Goal: Task Accomplishment & Management: Use online tool/utility

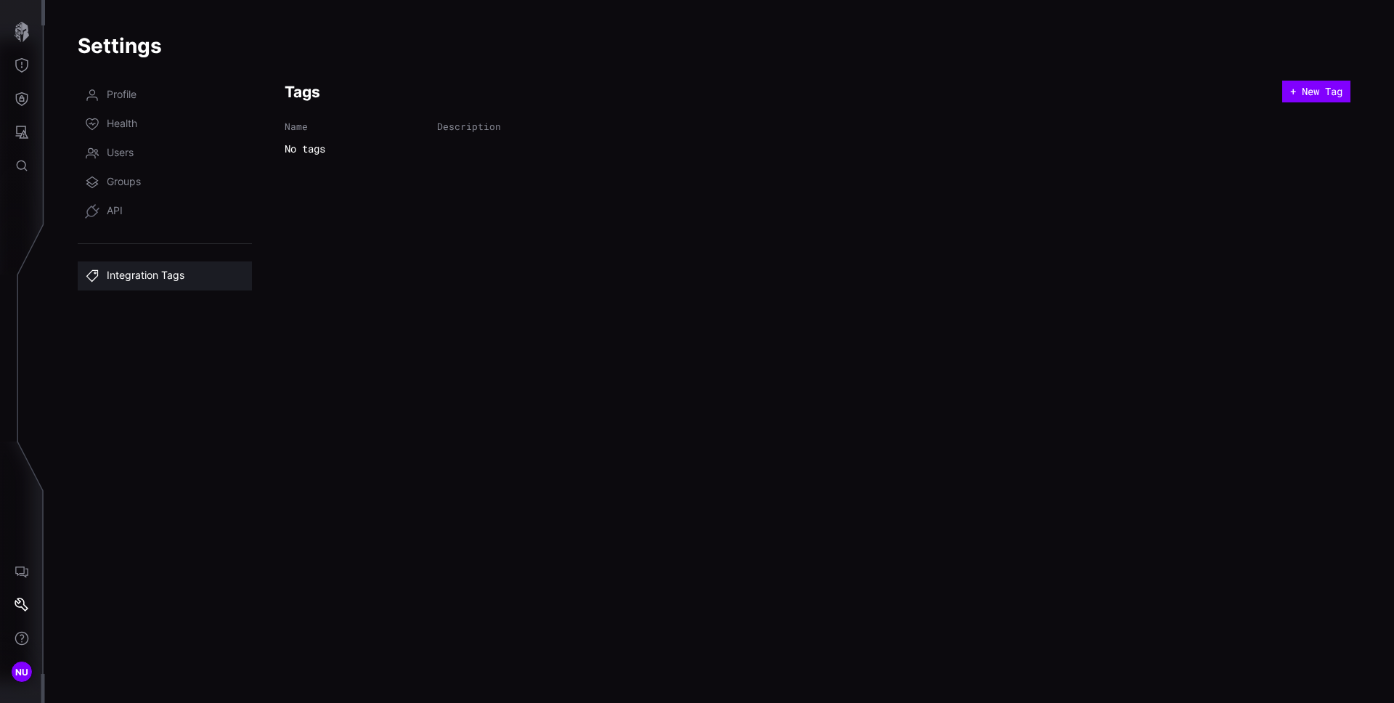
click at [585, 510] on div "Tags + New Tag Name Description No tags" at bounding box center [818, 383] width 1066 height 605
click at [26, 103] on icon "Defense Surface" at bounding box center [22, 98] width 15 height 15
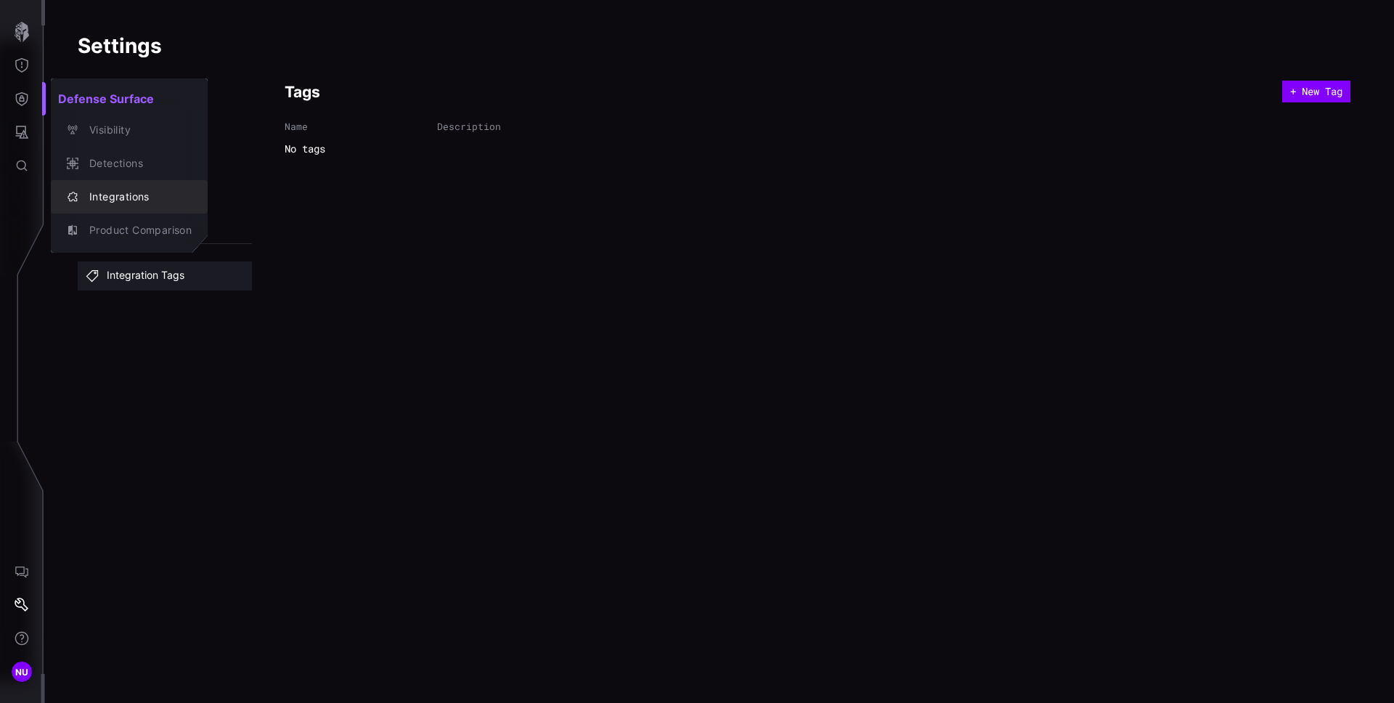
click at [139, 200] on div "Integrations" at bounding box center [137, 197] width 110 height 18
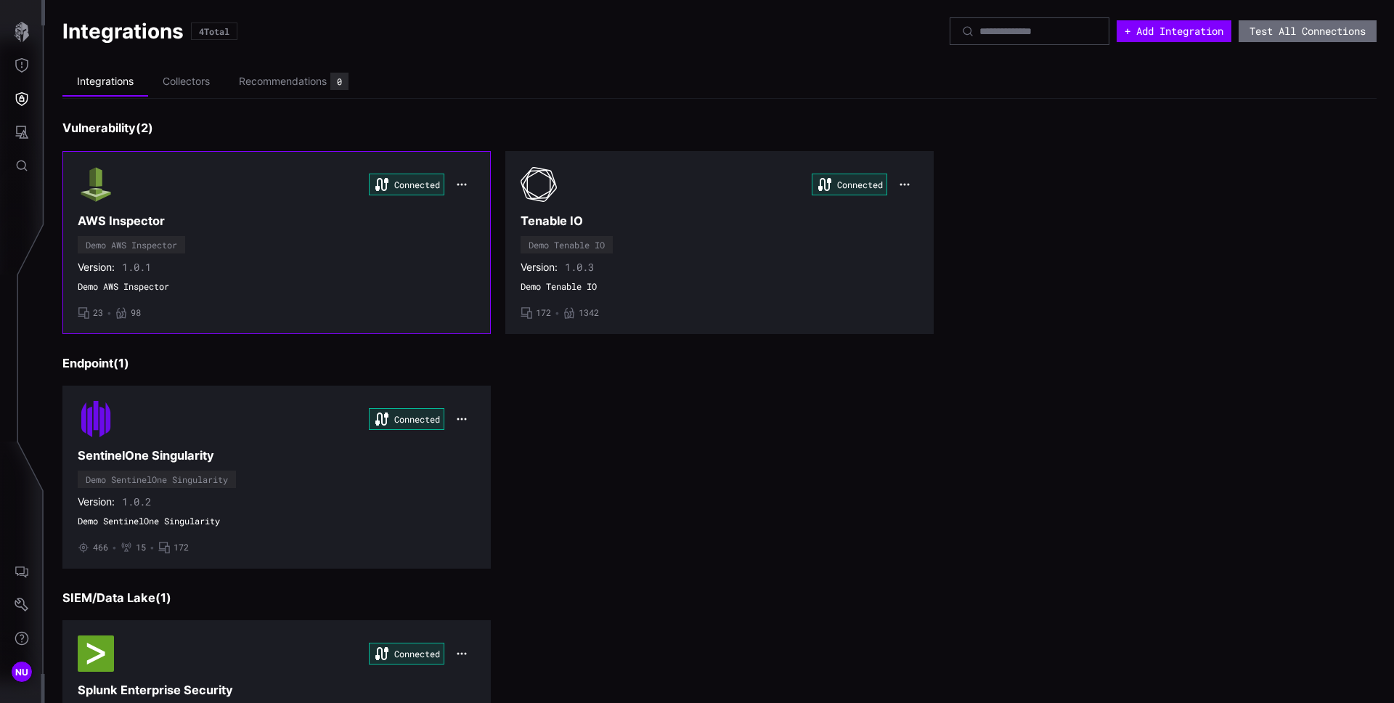
click at [475, 180] on section "Connected AWS Inspector Demo AWS Inspector Version: 1.0.1 Demo AWS Inspector • …" at bounding box center [276, 242] width 428 height 183
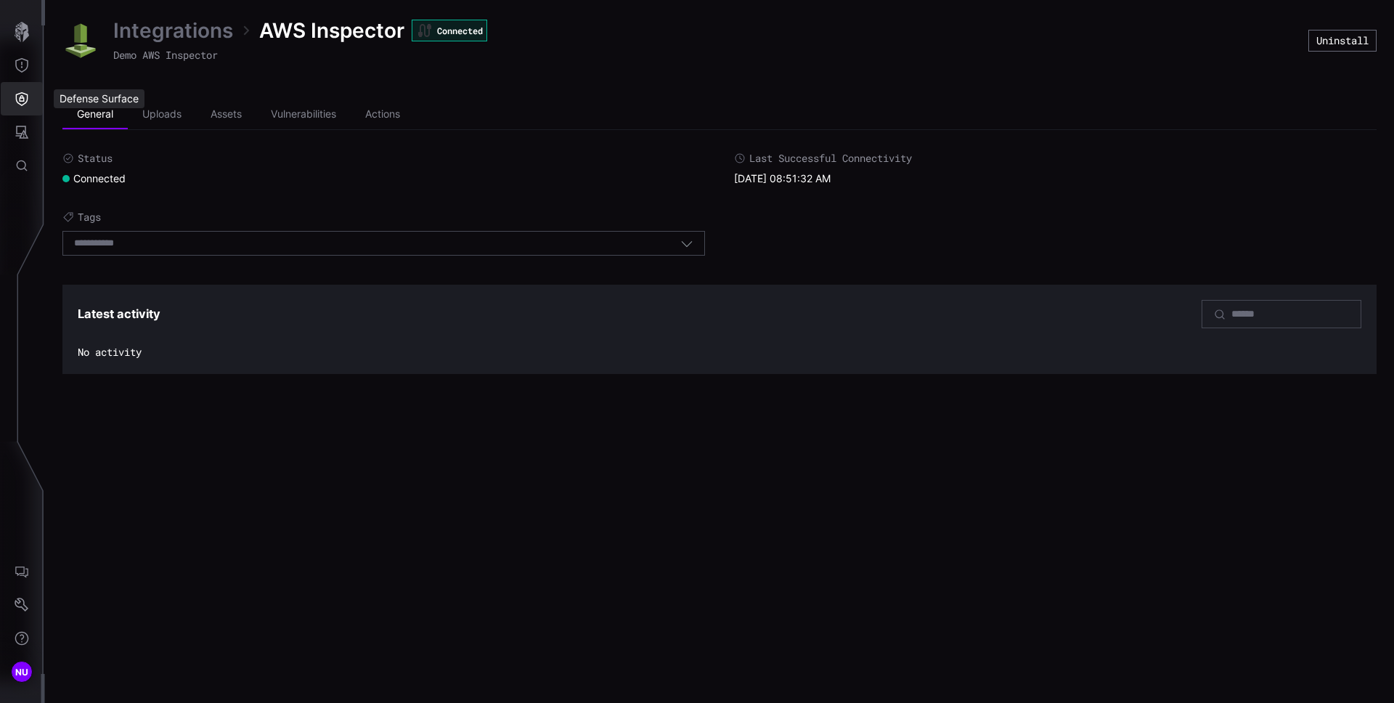
click at [30, 95] on button "Defense Surface" at bounding box center [22, 98] width 42 height 33
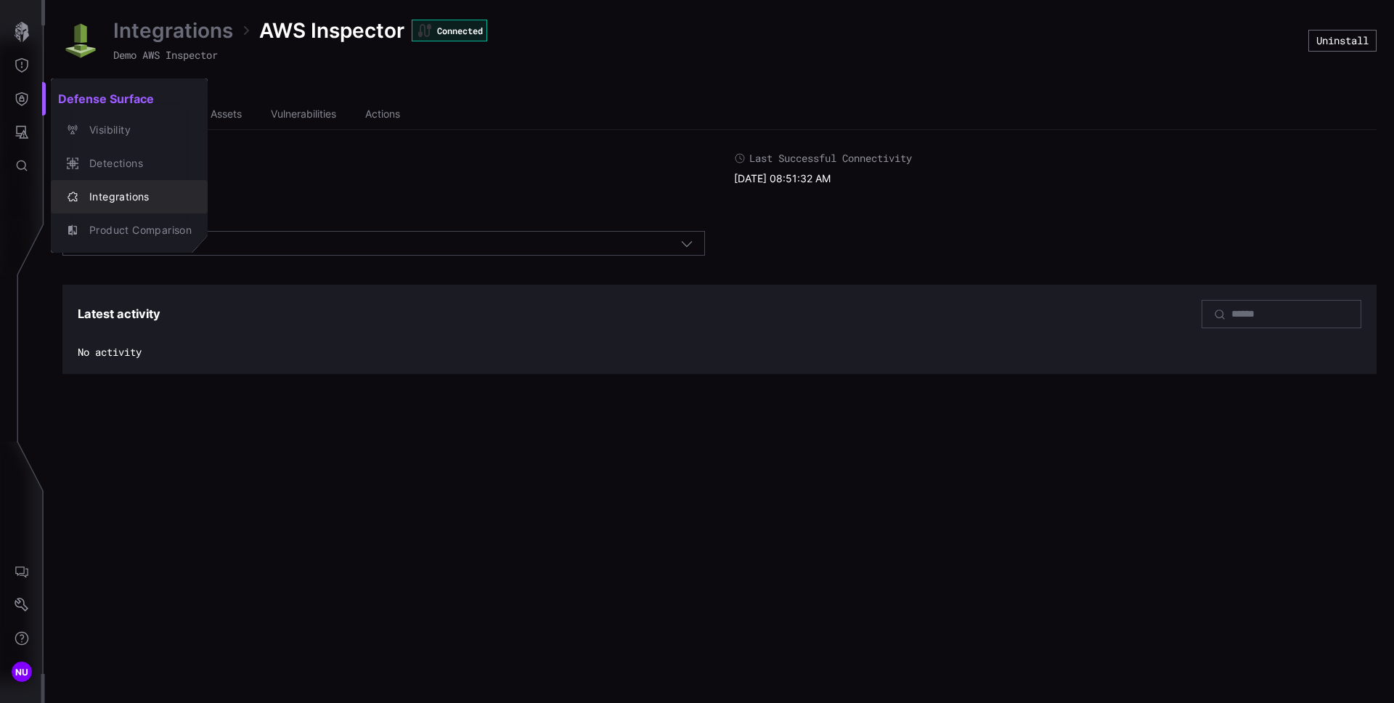
click at [127, 198] on div "Integrations" at bounding box center [137, 197] width 110 height 18
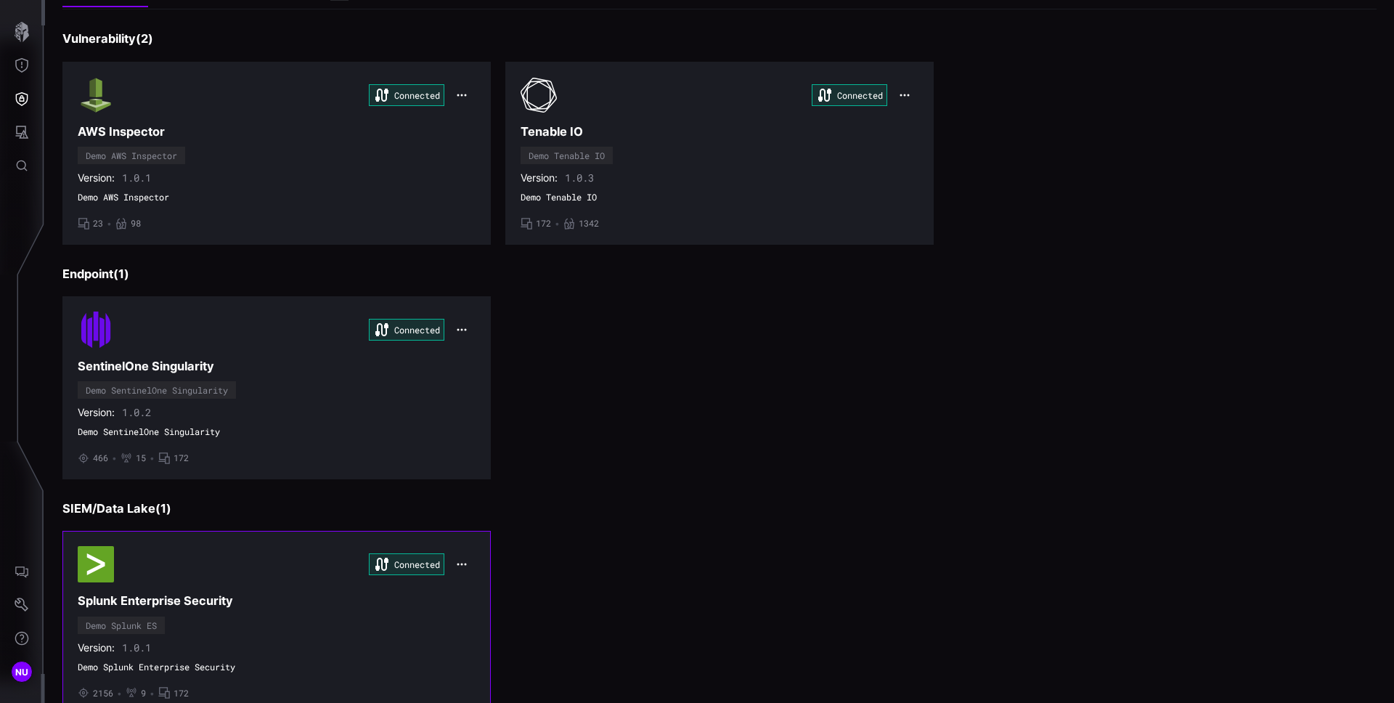
scroll to position [139, 0]
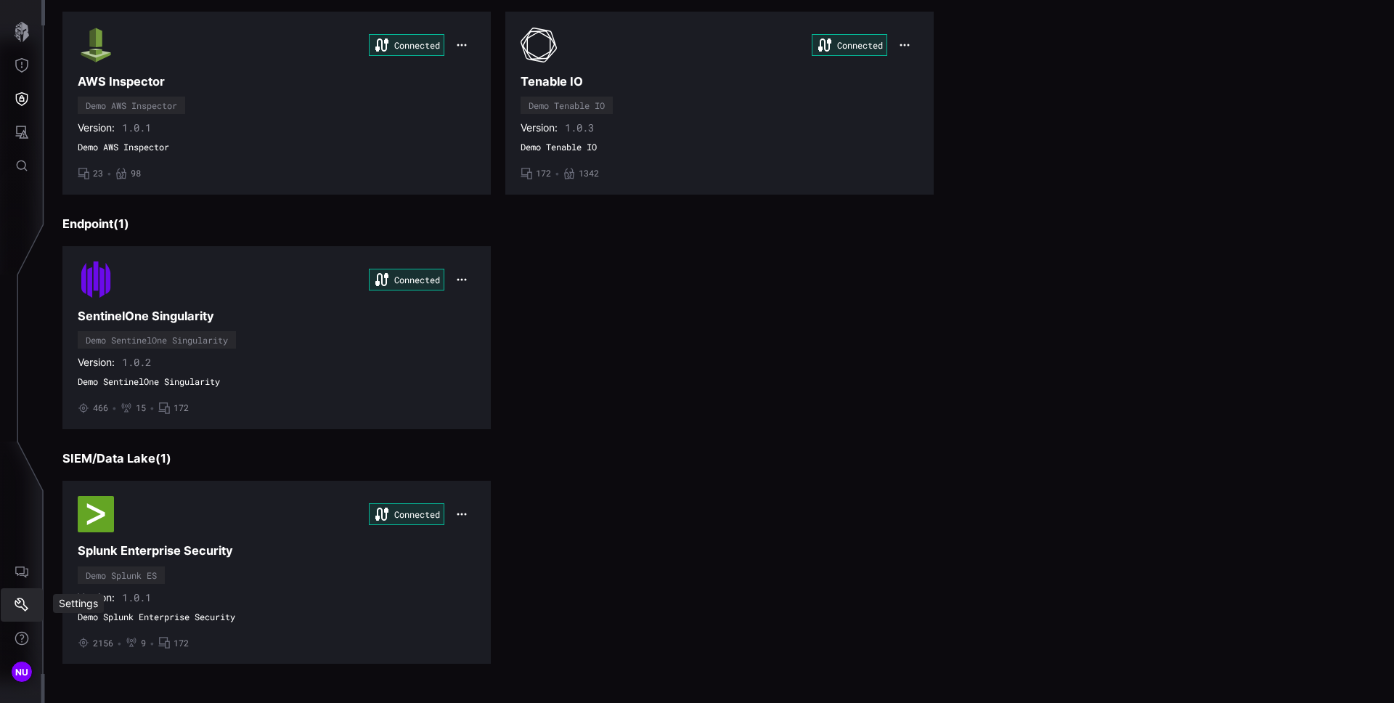
click at [23, 600] on icon "Settings" at bounding box center [22, 605] width 15 height 15
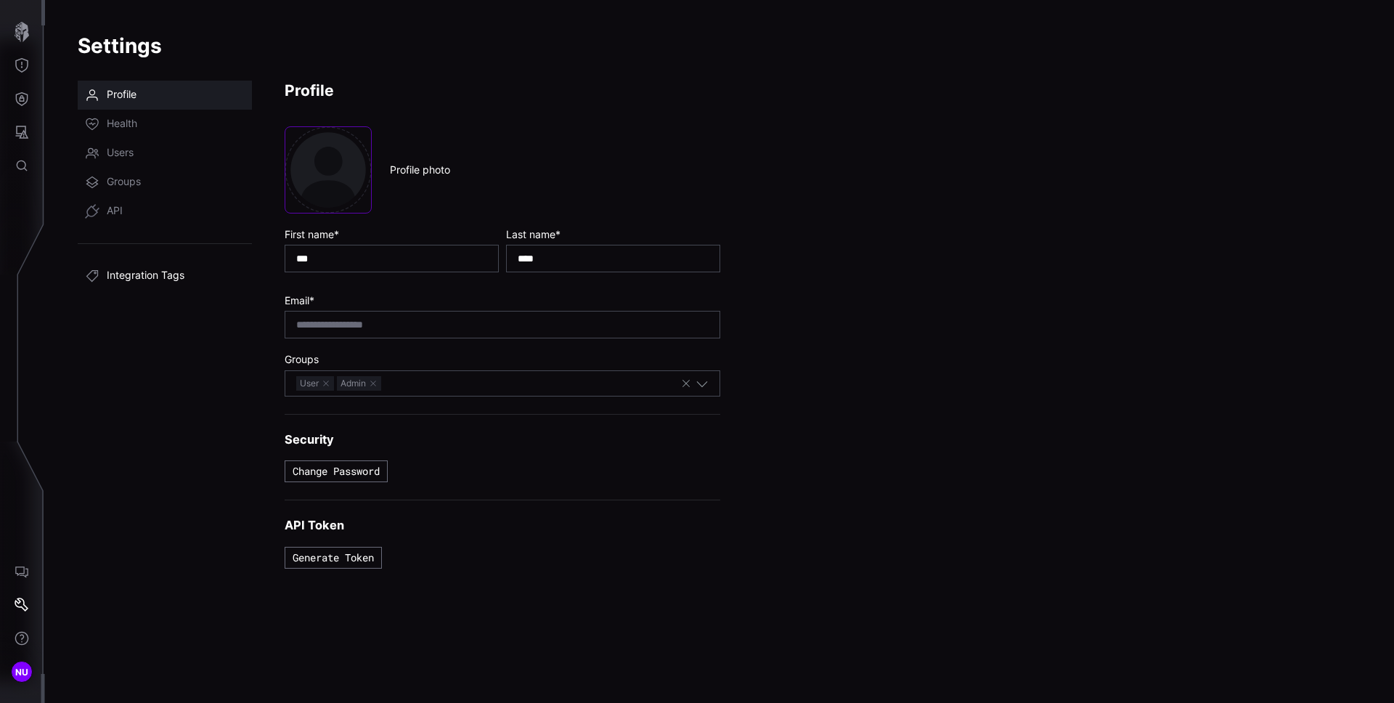
click at [147, 278] on span "Integration Tags" at bounding box center [146, 276] width 78 height 15
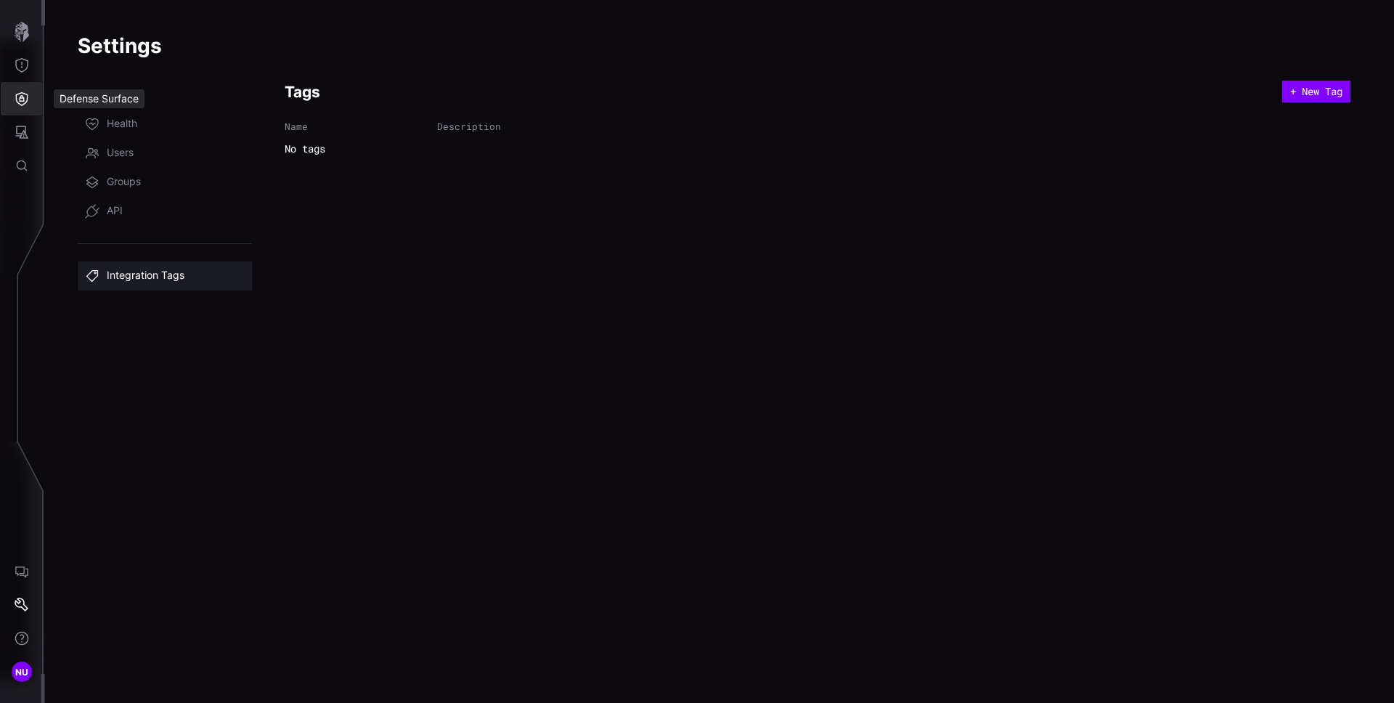
click at [20, 101] on icon "Defense Surface" at bounding box center [22, 99] width 12 height 14
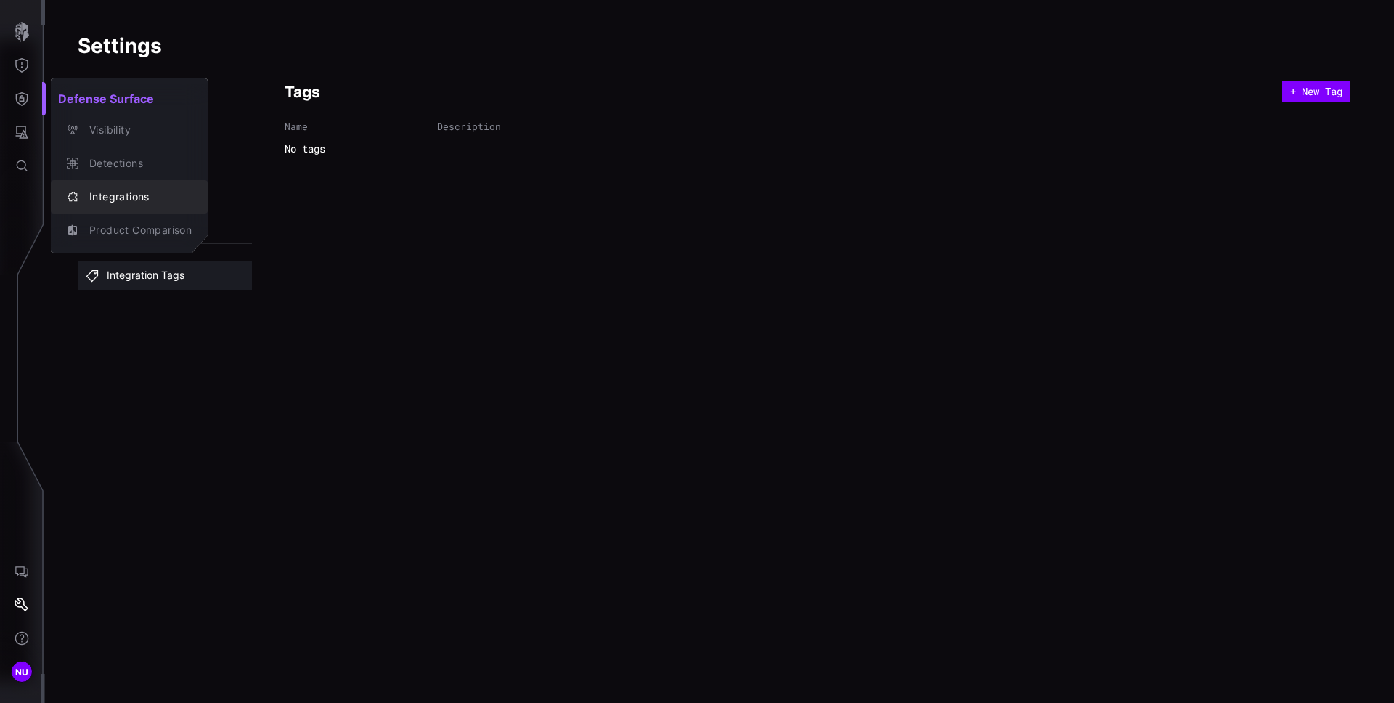
click at [140, 202] on div "Integrations" at bounding box center [137, 197] width 110 height 18
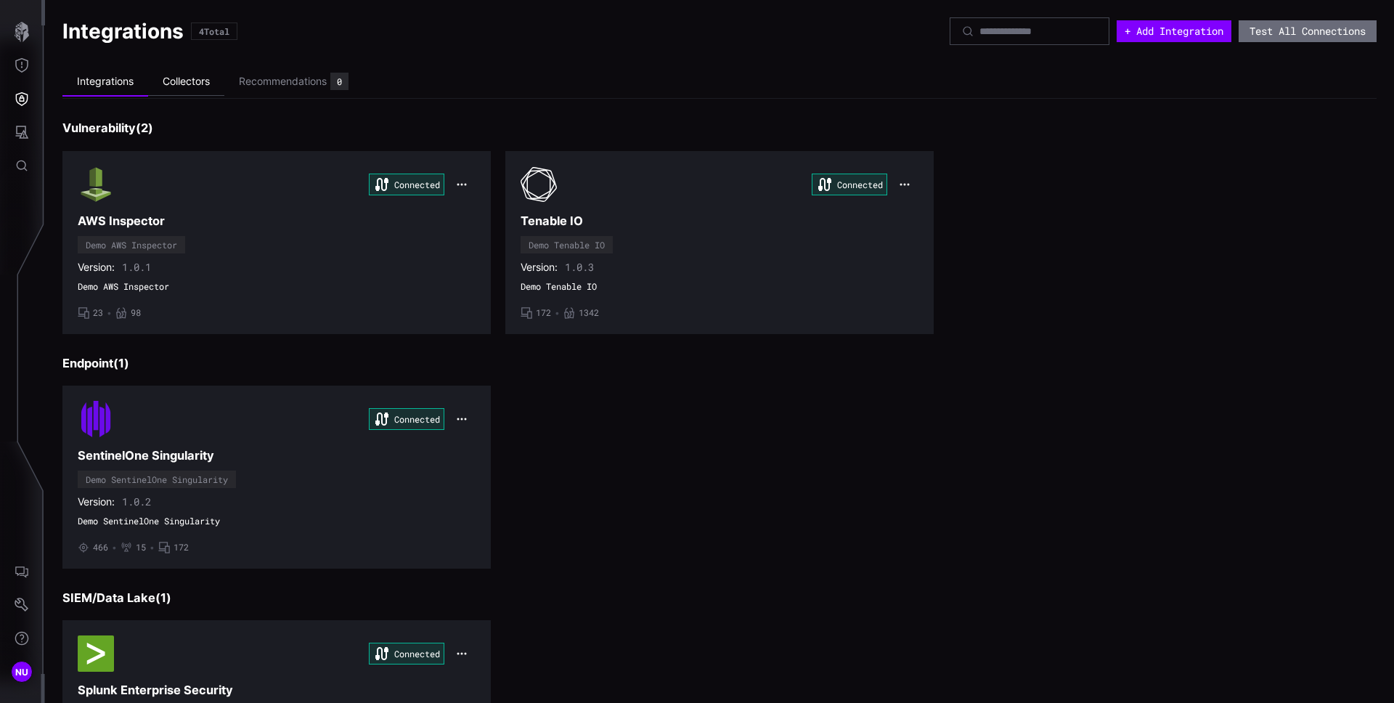
click at [187, 76] on li "Collectors" at bounding box center [186, 82] width 76 height 28
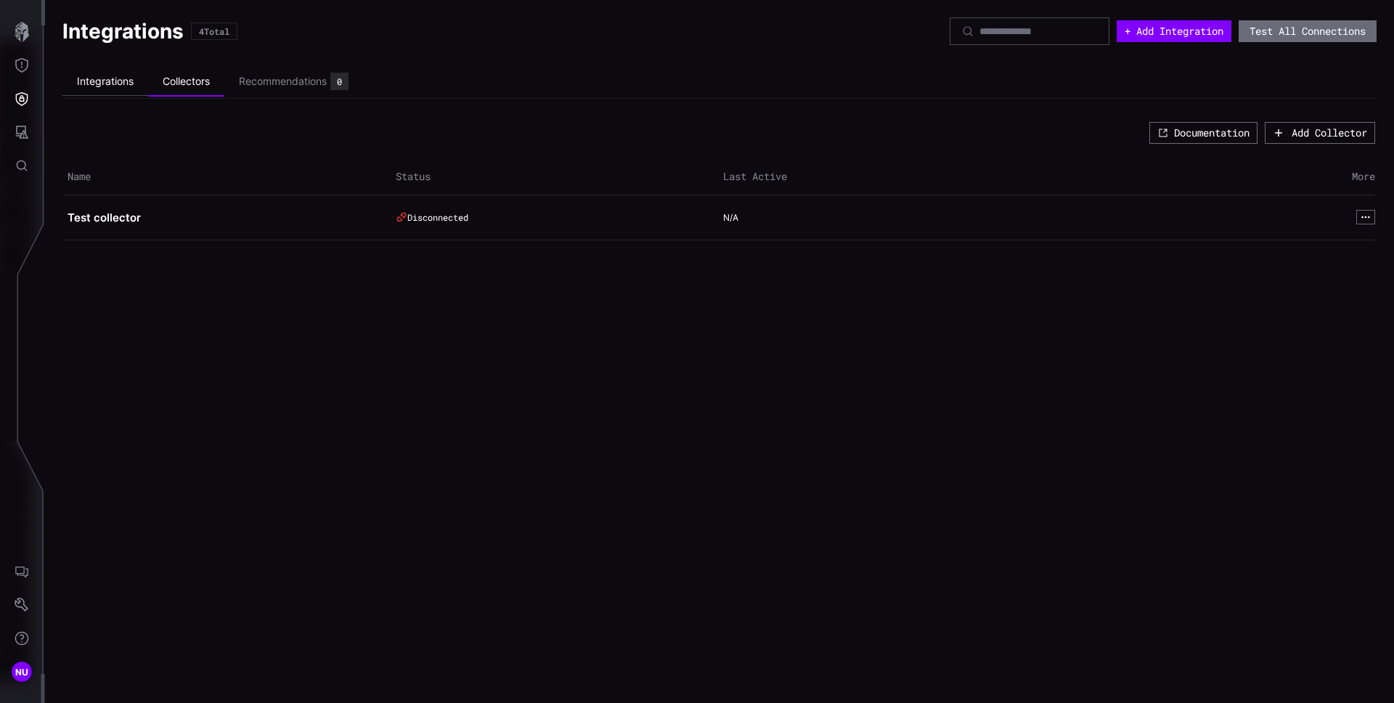
click at [115, 78] on li "Integrations" at bounding box center [105, 82] width 86 height 28
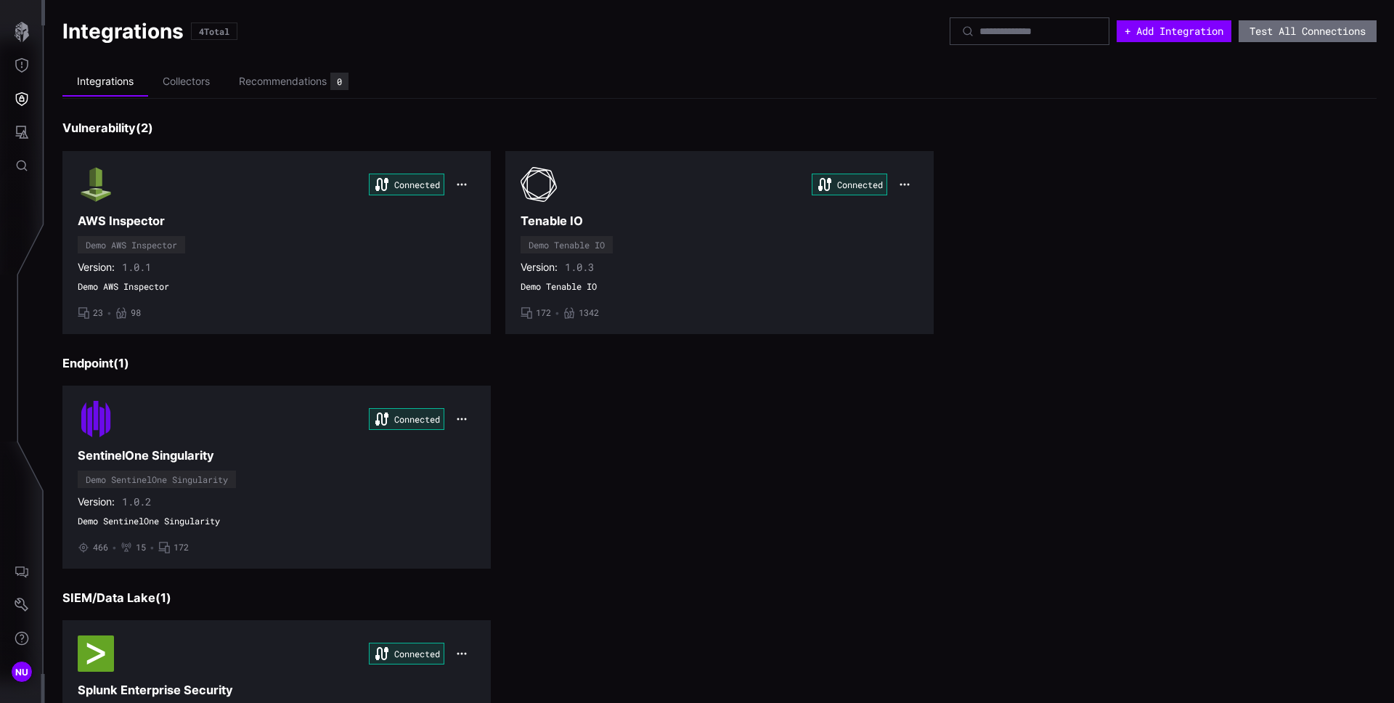
click at [140, 31] on h1 "Integrations" at bounding box center [122, 31] width 121 height 26
click at [227, 34] on div "4 Total" at bounding box center [214, 31] width 30 height 9
click at [960, 85] on ul "Integrations Collectors Recommendations 0" at bounding box center [719, 81] width 1314 height 33
click at [288, 79] on div "Recommendations" at bounding box center [283, 81] width 88 height 13
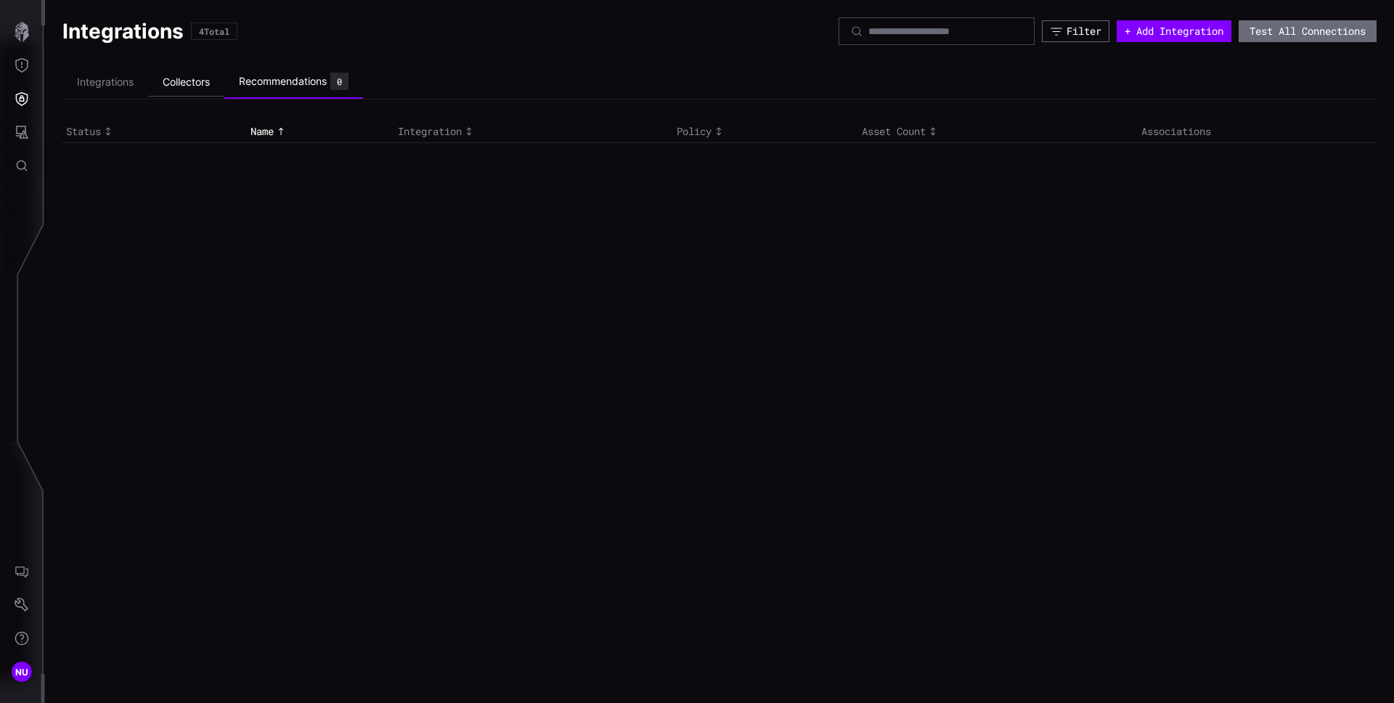
click at [166, 78] on li "Collectors" at bounding box center [186, 82] width 76 height 28
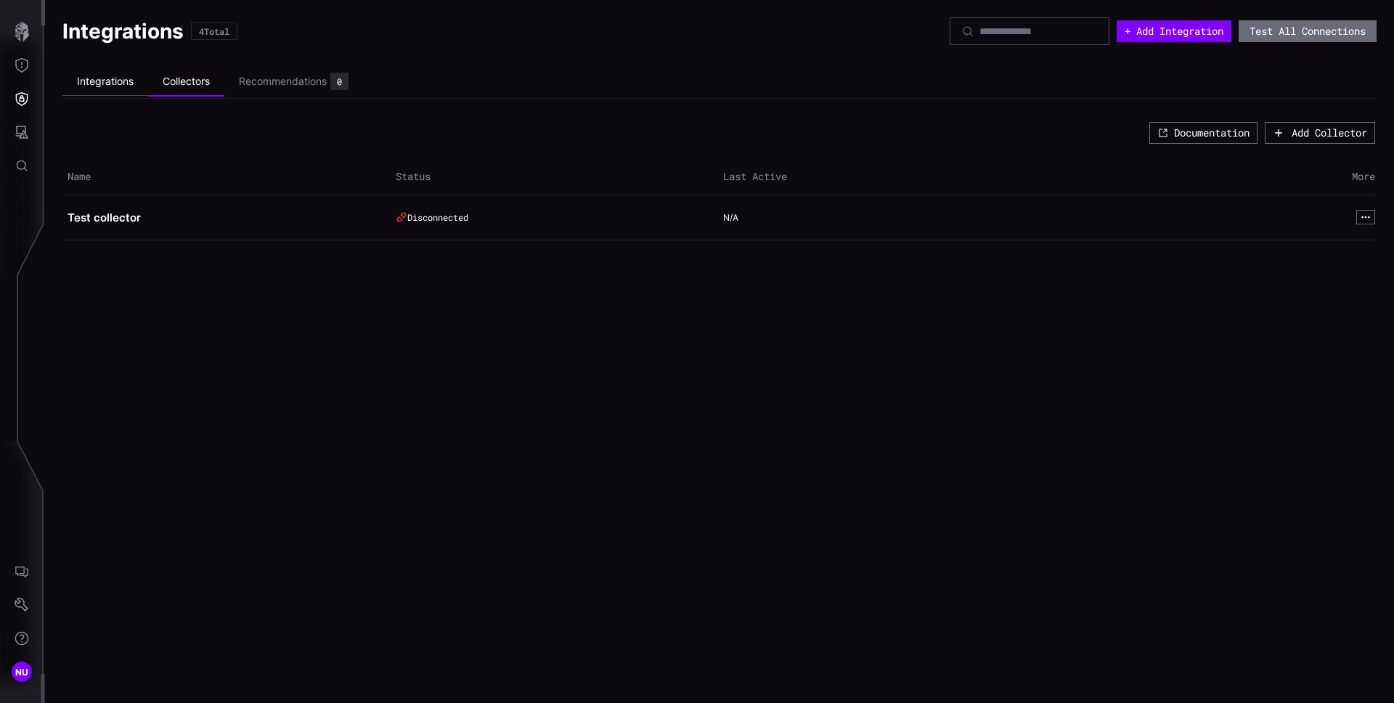
click at [102, 78] on li "Integrations" at bounding box center [105, 82] width 86 height 28
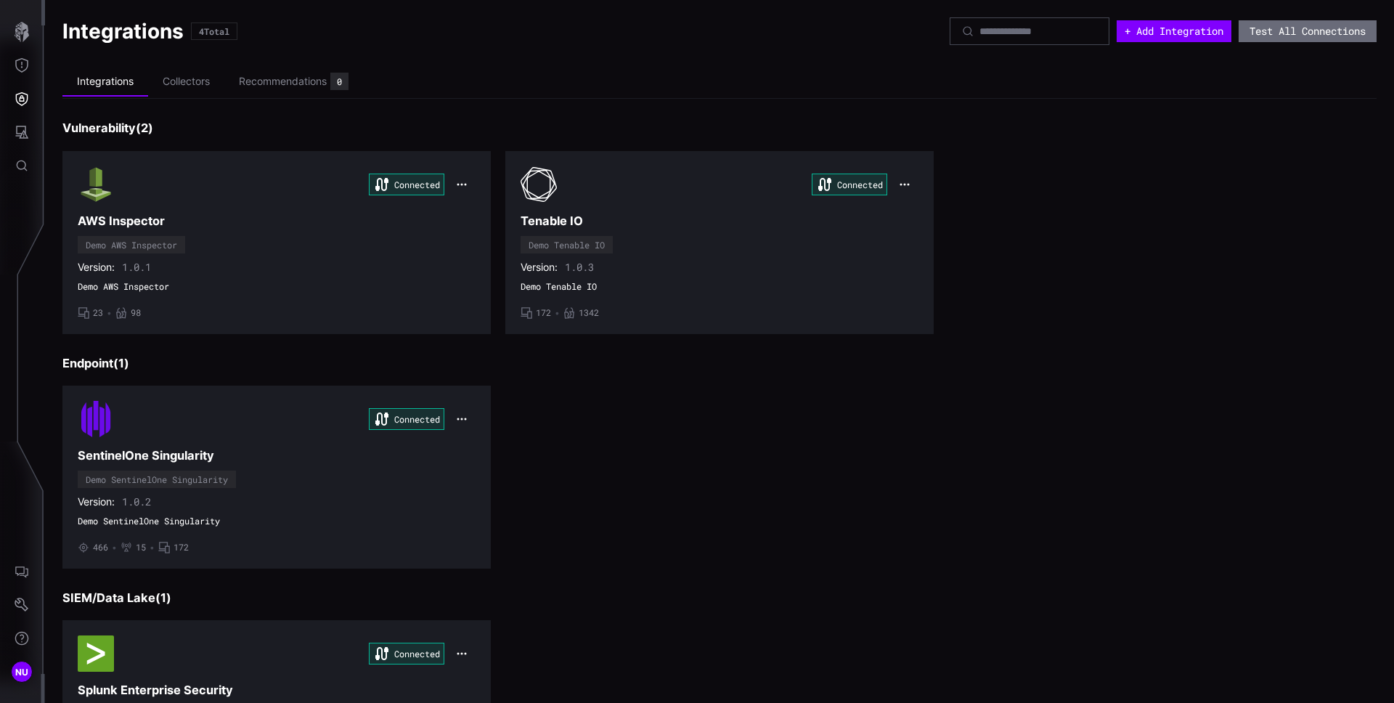
click at [152, 28] on h1 "Integrations" at bounding box center [122, 31] width 121 height 26
click at [459, 186] on icon "button" at bounding box center [462, 185] width 12 height 12
click at [838, 103] on div "Integrations Collectors Recommendations 0 Vulnerability ( 2 ) Connected AWS Ins…" at bounding box center [719, 434] width 1314 height 738
click at [1138, 32] on button "+ Add Integration" at bounding box center [1174, 31] width 115 height 22
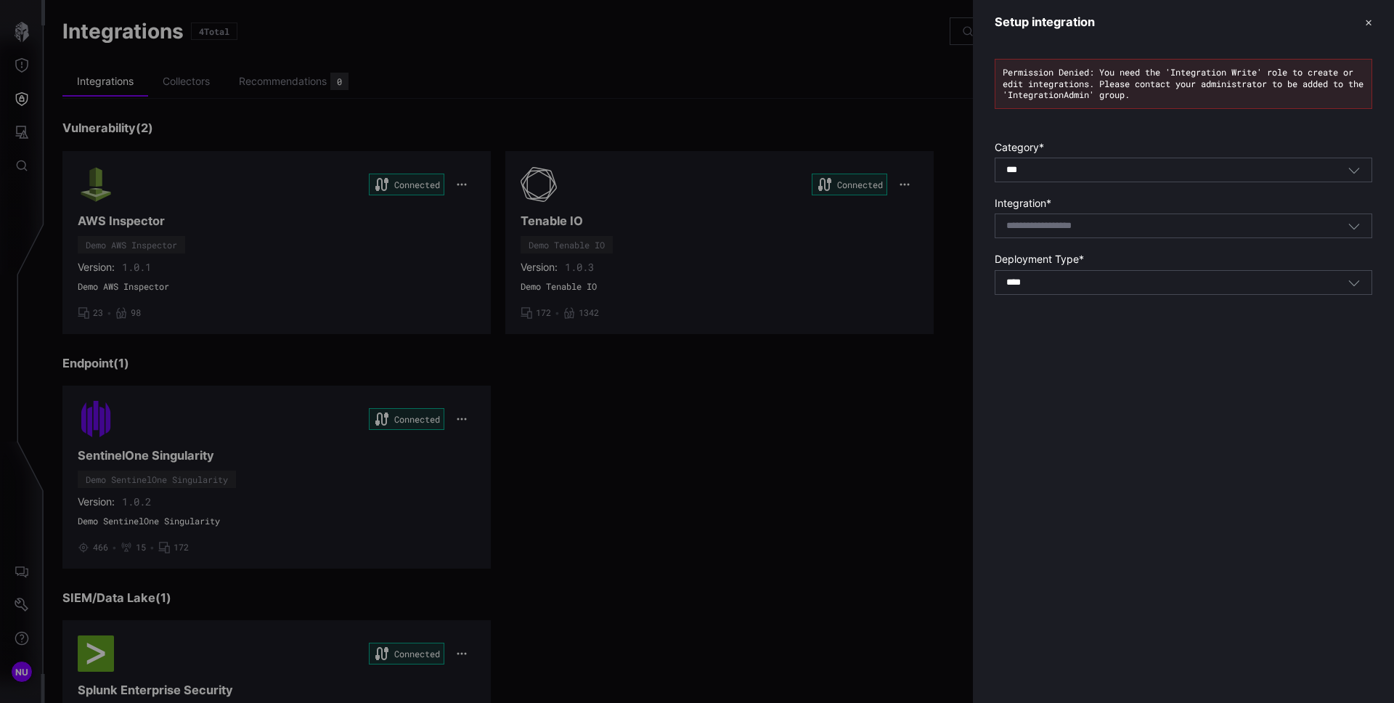
click at [1101, 172] on div "*** All" at bounding box center [1176, 169] width 341 height 13
click at [1142, 112] on div "Permission Denied: You need the 'Integration Write' role to create or edit inte…" at bounding box center [1183, 180] width 421 height 272
click at [1216, 226] on div "Select integration" at bounding box center [1176, 225] width 341 height 13
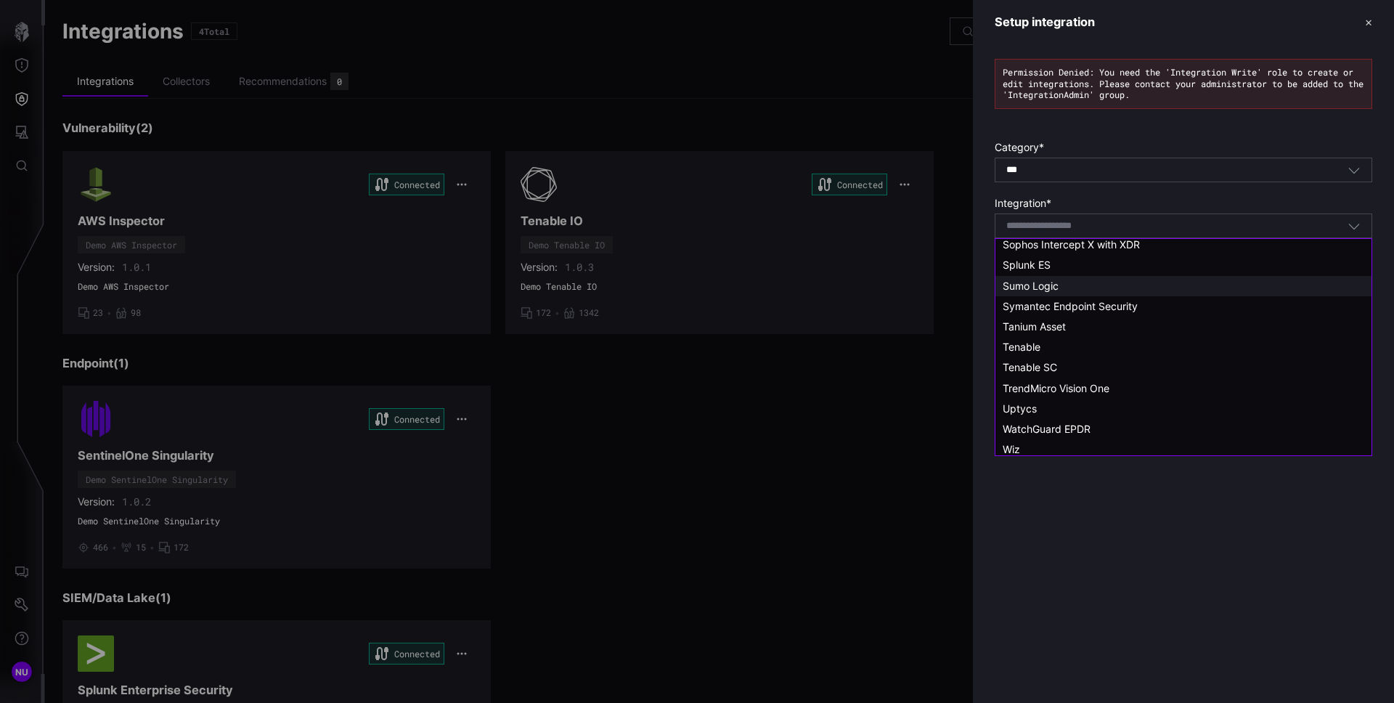
scroll to position [1237, 0]
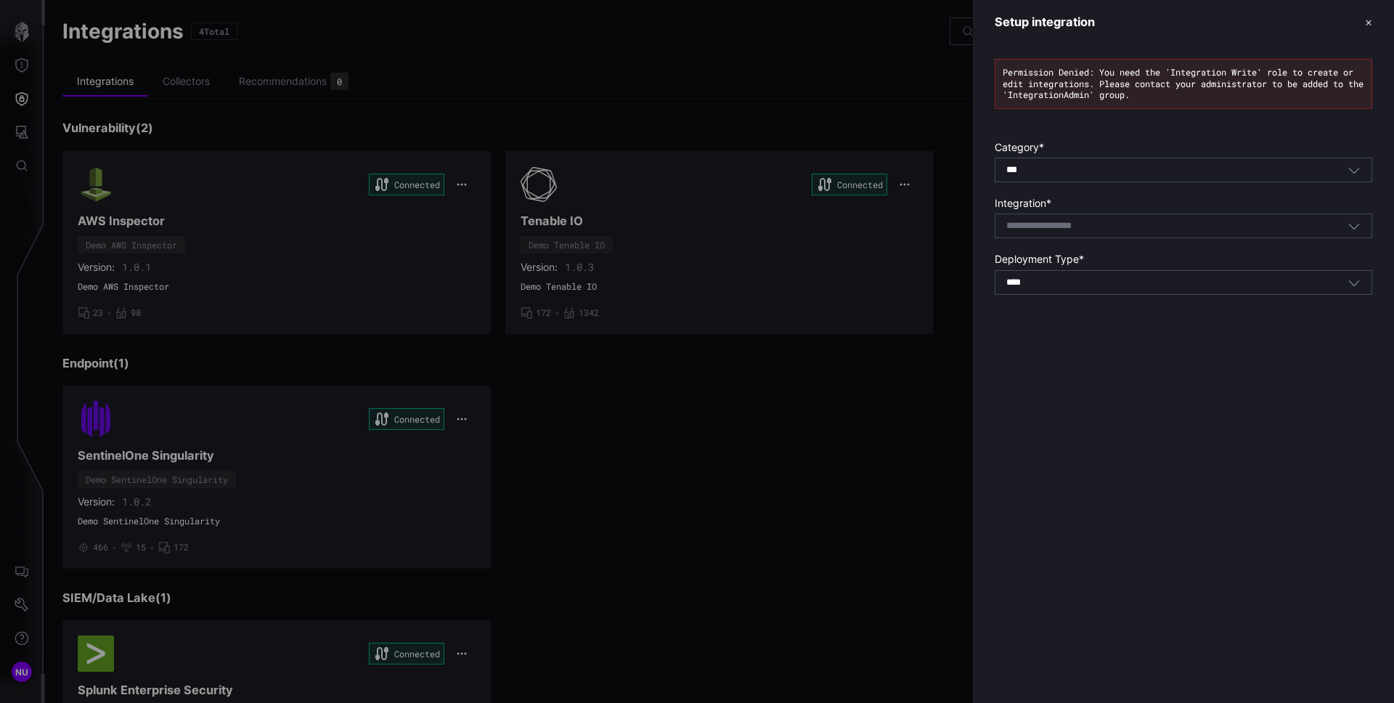
click at [1233, 516] on div "Setup integration ✕ Permission Denied: You need the 'Integration Write' role to…" at bounding box center [1183, 351] width 421 height 703
click at [1355, 223] on icon "button" at bounding box center [1354, 225] width 13 height 13
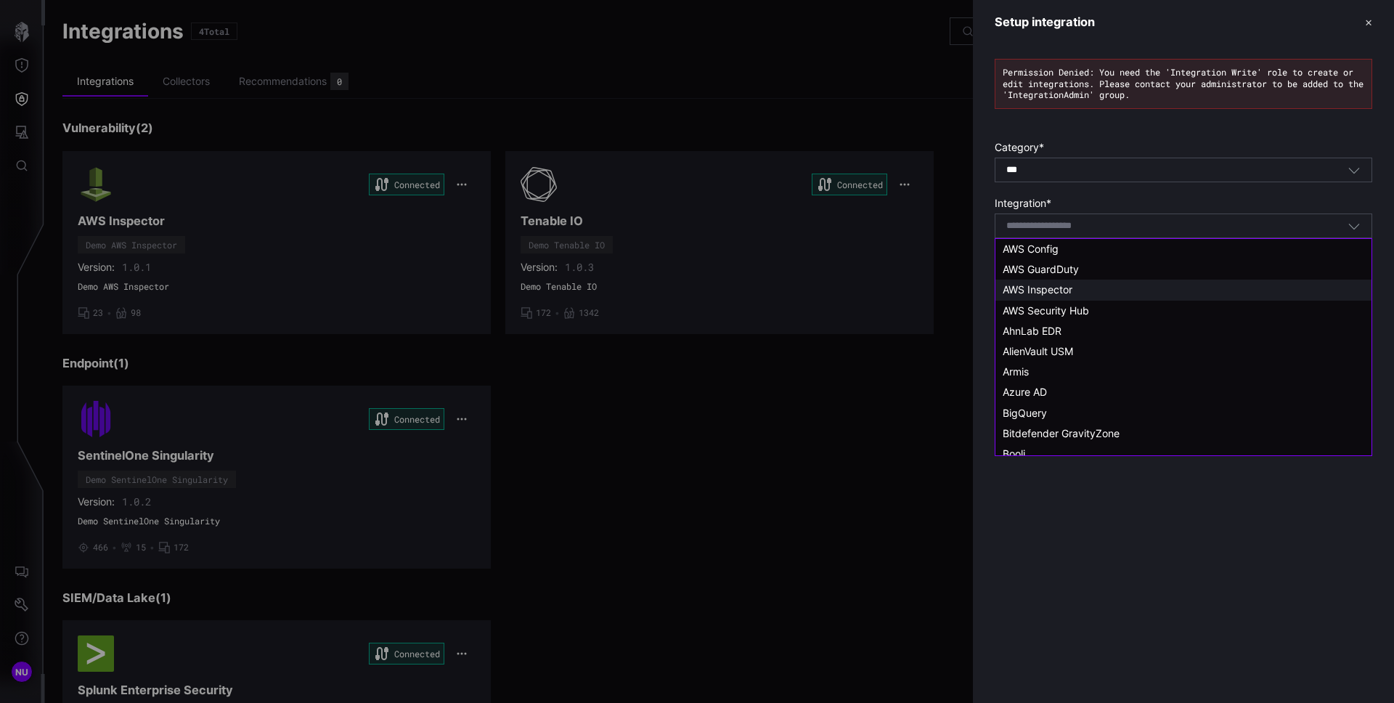
drag, startPoint x: 1000, startPoint y: 248, endPoint x: 1035, endPoint y: 286, distance: 51.9
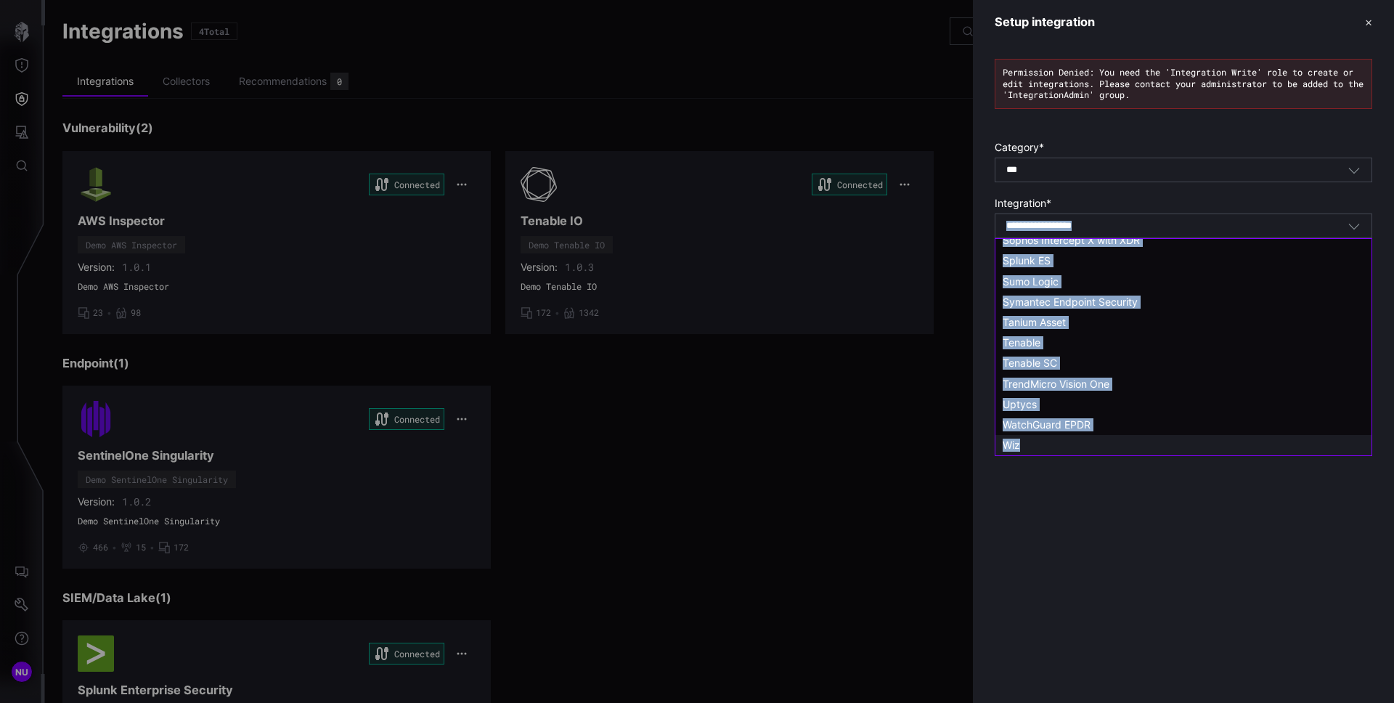
copy body "Select integration Deployment Type * SaaS AWS Config AWS GuardDuty AWS Inspecto…"
drag, startPoint x: 998, startPoint y: 235, endPoint x: 1091, endPoint y: 441, distance: 225.5
click at [1091, 441] on body "NU Integrations 4 Total + Add Integration Test All Connections Integrations Col…" at bounding box center [697, 351] width 1394 height 703
